Goal: Transaction & Acquisition: Purchase product/service

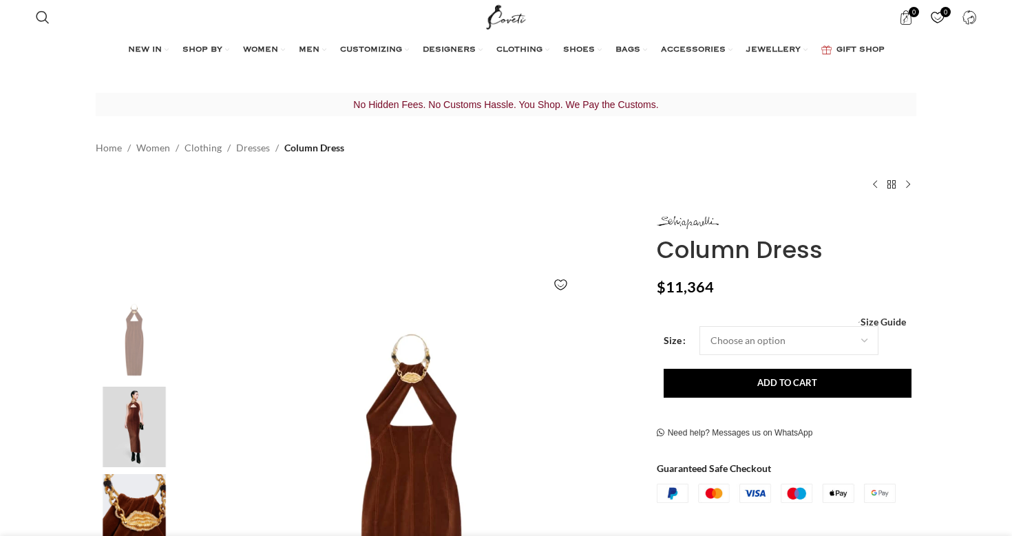
click at [147, 425] on img at bounding box center [134, 427] width 84 height 81
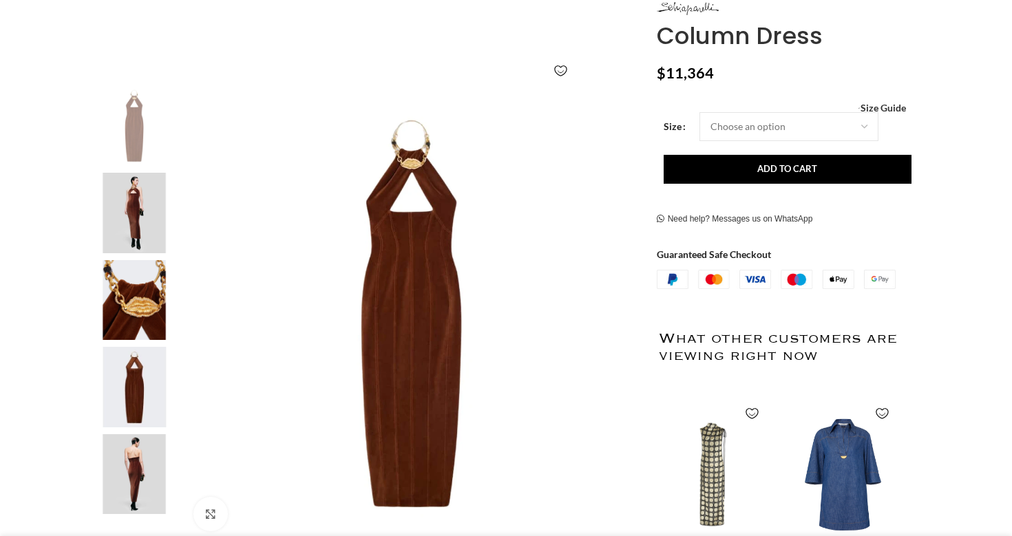
scroll to position [217, 0]
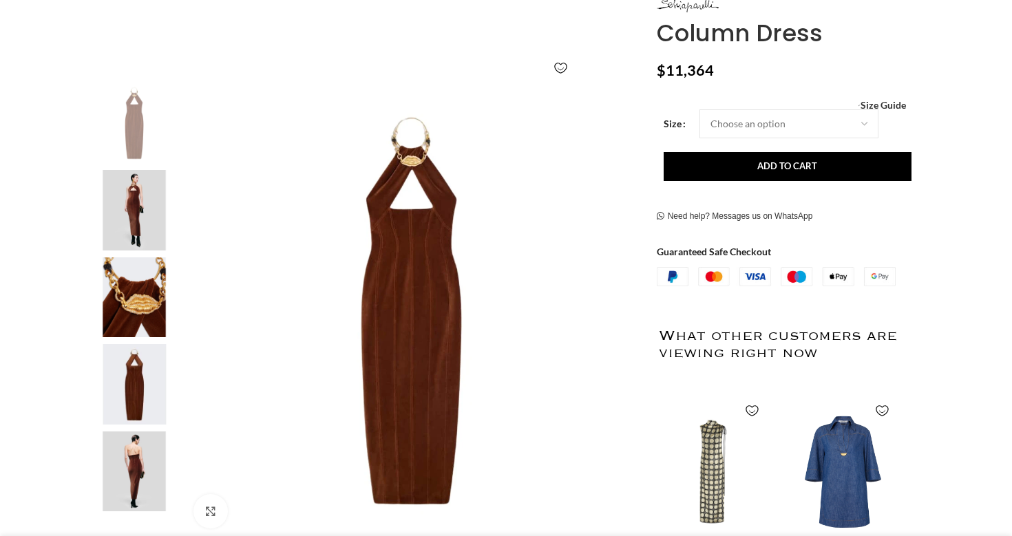
click at [128, 472] on img at bounding box center [134, 472] width 84 height 81
click at [152, 325] on img at bounding box center [134, 297] width 84 height 81
click at [148, 306] on img at bounding box center [134, 297] width 84 height 81
click at [134, 202] on img at bounding box center [134, 210] width 84 height 81
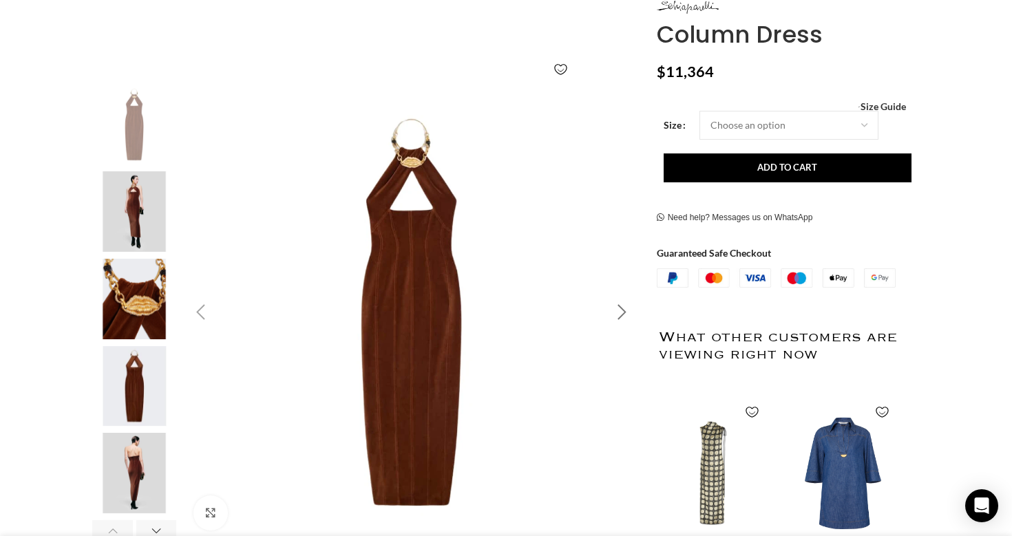
click at [622, 311] on div "Next slide" at bounding box center [622, 312] width 34 height 34
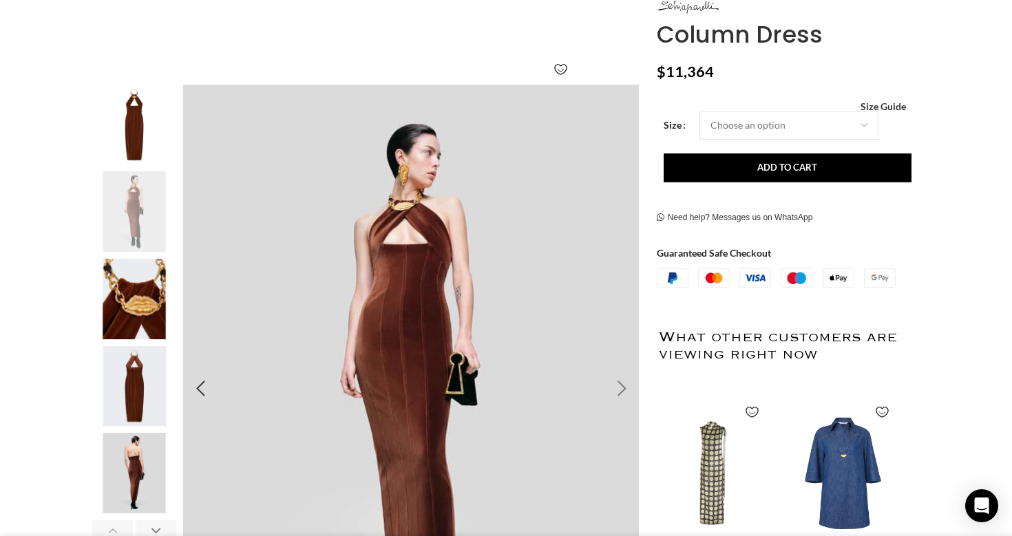
click at [622, 311] on img "2 / 6" at bounding box center [411, 389] width 456 height 609
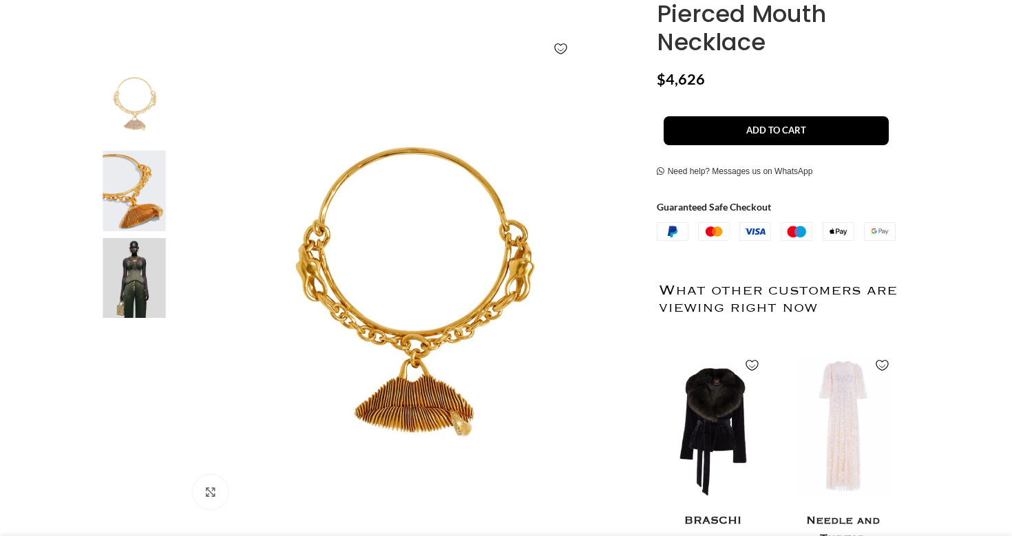
scroll to position [240, 0]
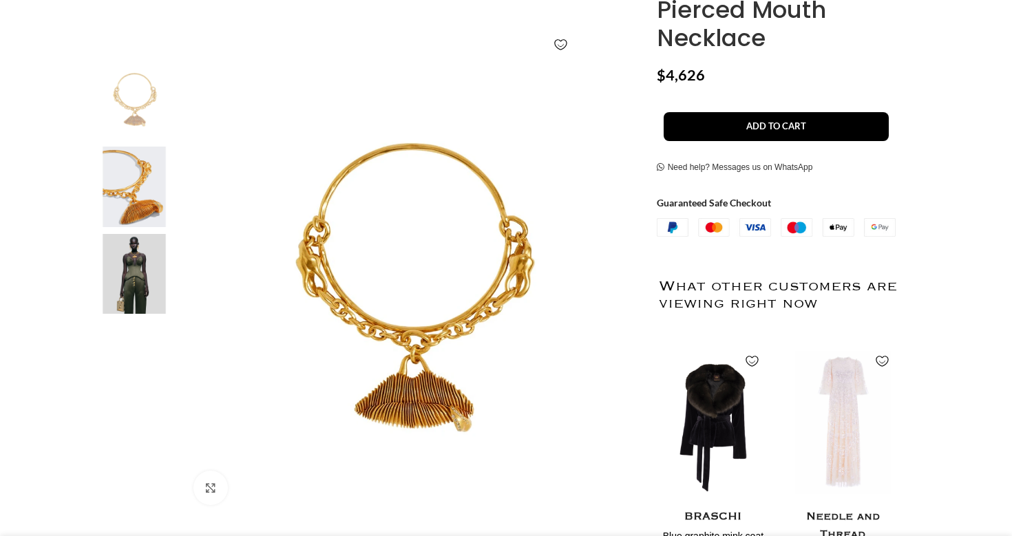
click at [142, 281] on img at bounding box center [134, 274] width 84 height 81
click at [130, 277] on img at bounding box center [134, 274] width 84 height 81
